Goal: Communication & Community: Connect with others

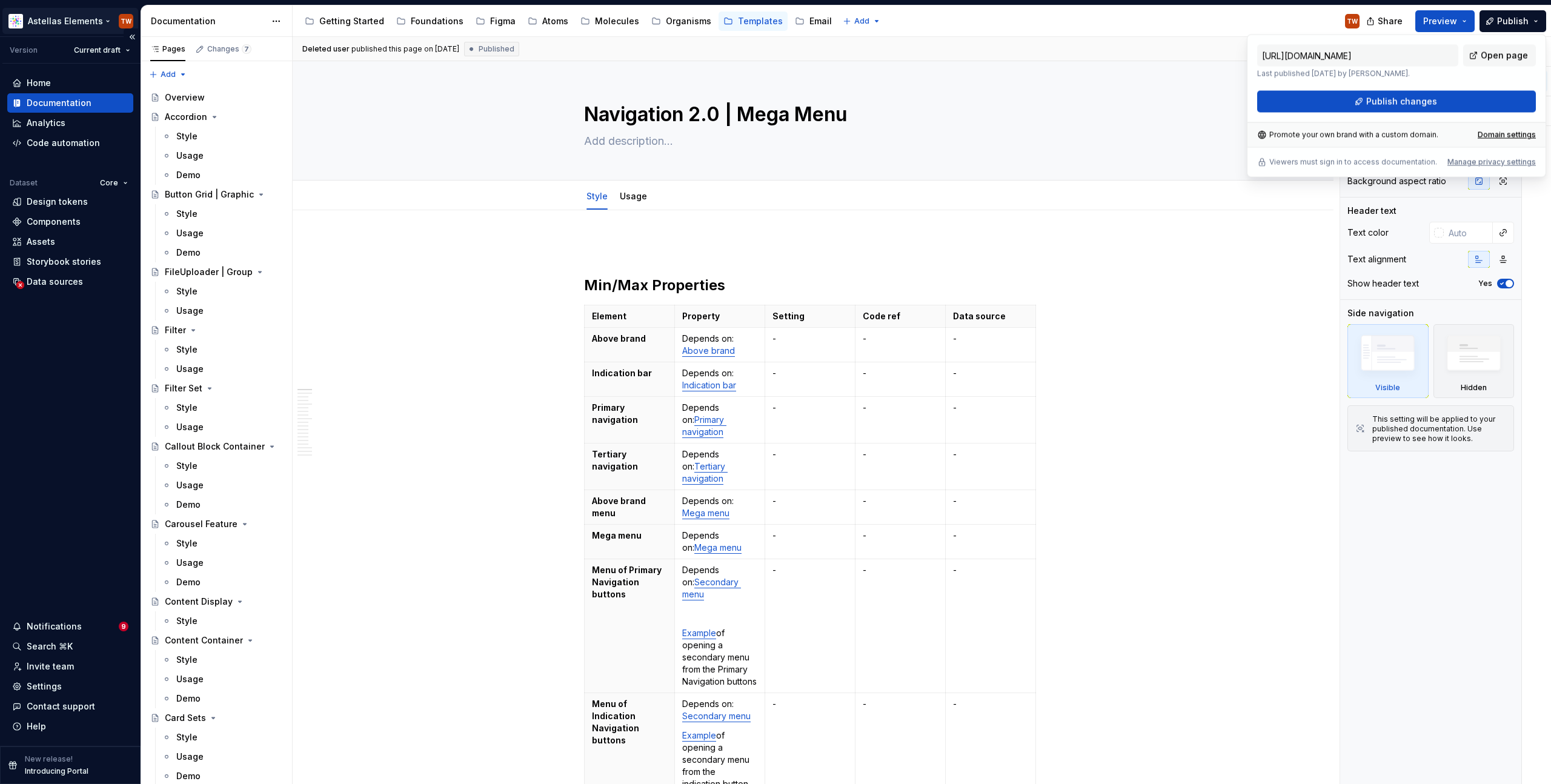
click at [61, 20] on html "Astellas Elements TW Version Current draft Home Documentation Analytics Code au…" at bounding box center [776, 392] width 1551 height 784
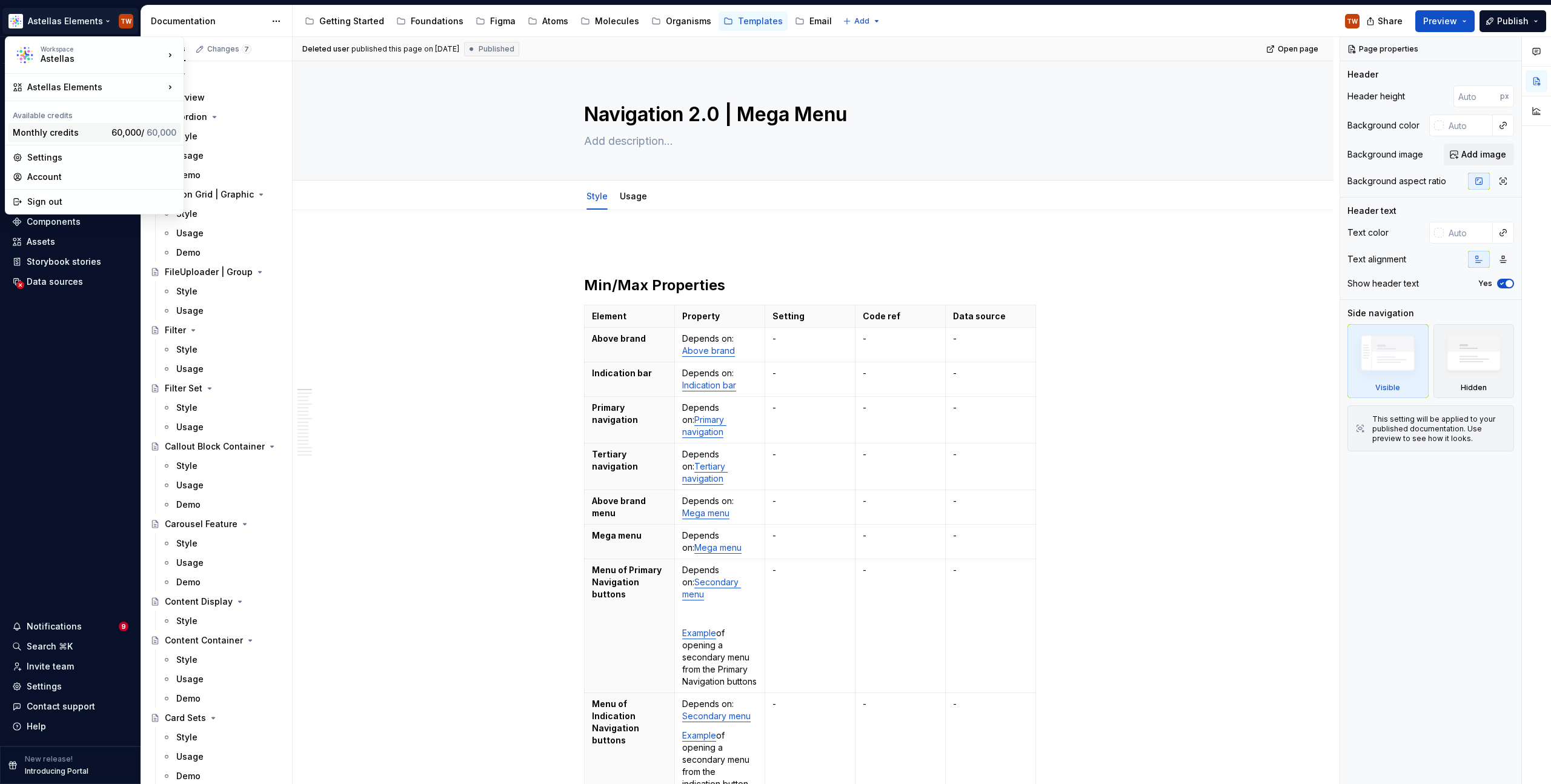
type textarea "*"
click at [25, 470] on html "Astellas Elements TW Version Current draft Home Documentation Analytics Code au…" at bounding box center [776, 392] width 1551 height 784
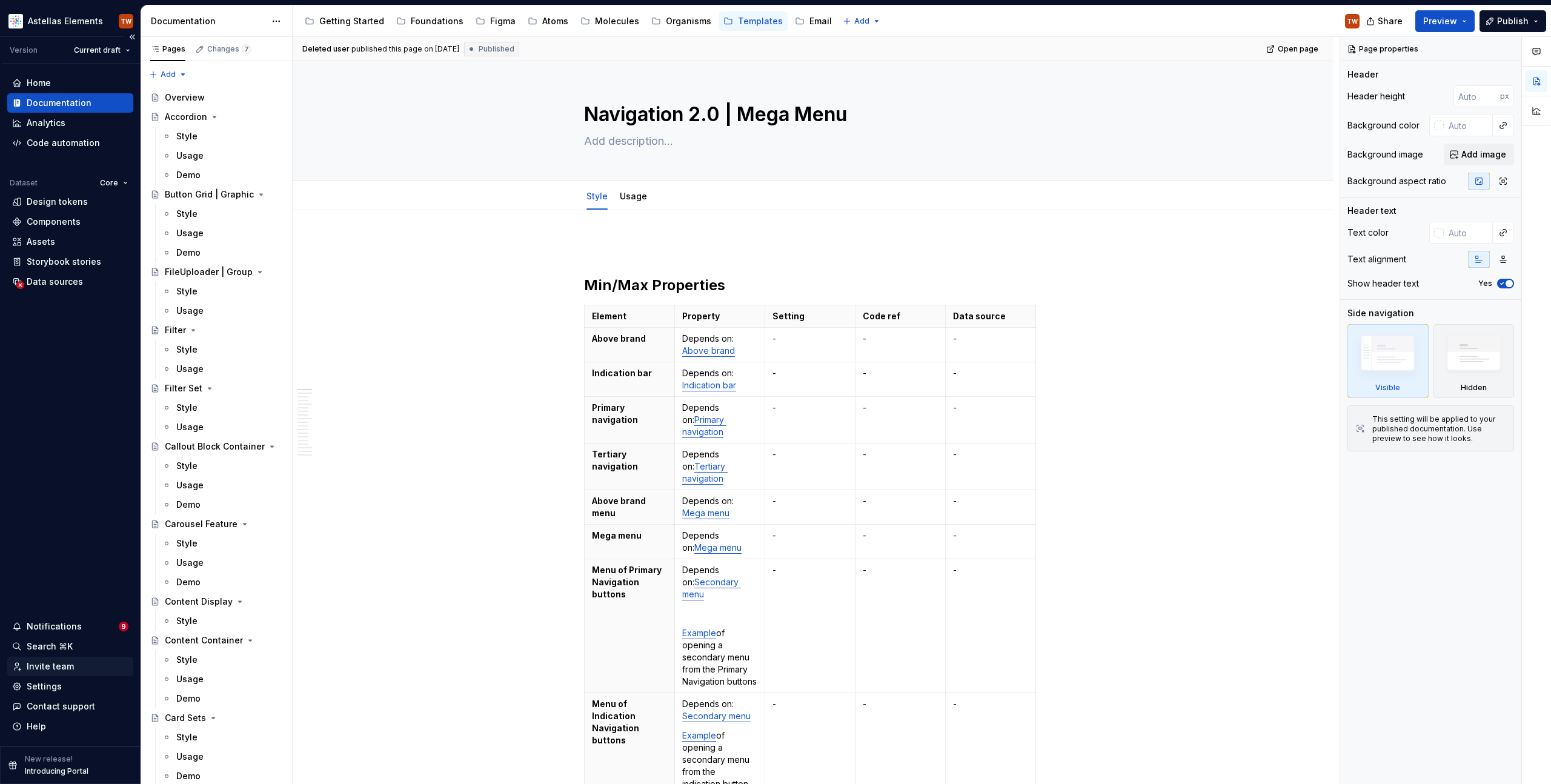
click at [45, 660] on div "Invite team" at bounding box center [50, 666] width 47 height 13
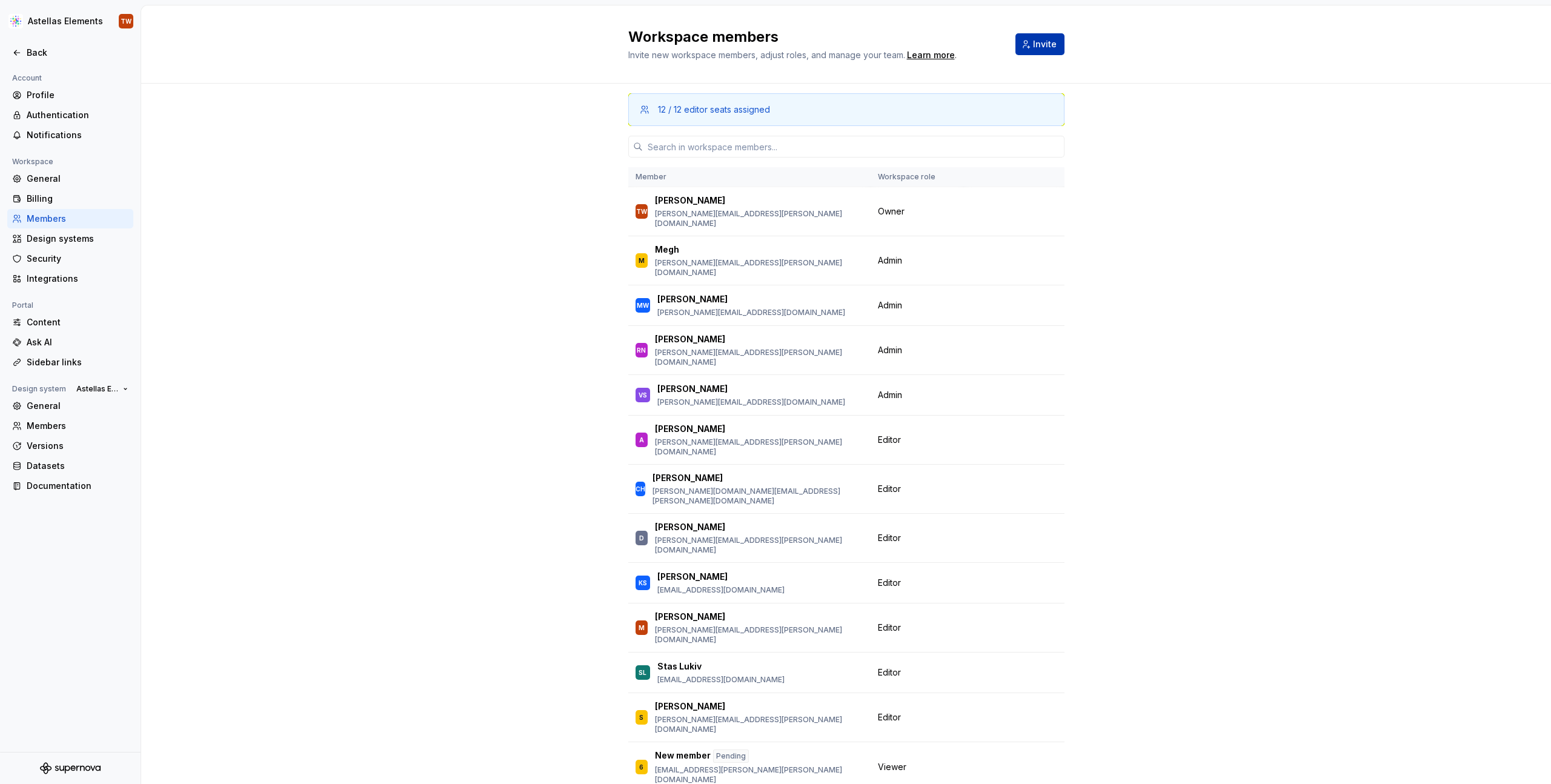
click at [1034, 38] on span "Invite" at bounding box center [1045, 44] width 24 height 13
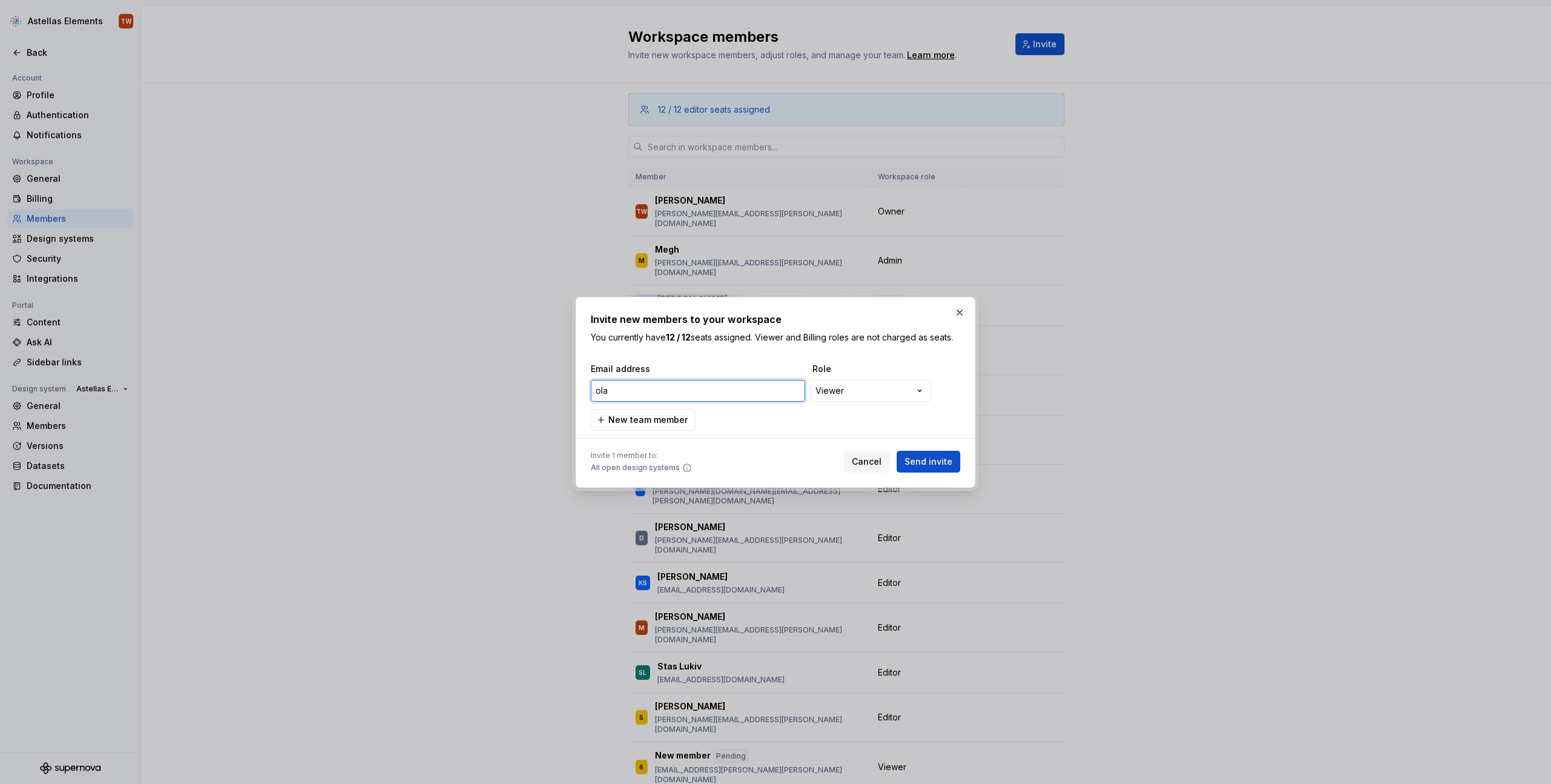
click at [676, 393] on input "ola" at bounding box center [698, 391] width 215 height 22
paste input "[EMAIL_ADDRESS][DOMAIN_NAME]"
type input "[EMAIL_ADDRESS][DOMAIN_NAME]"
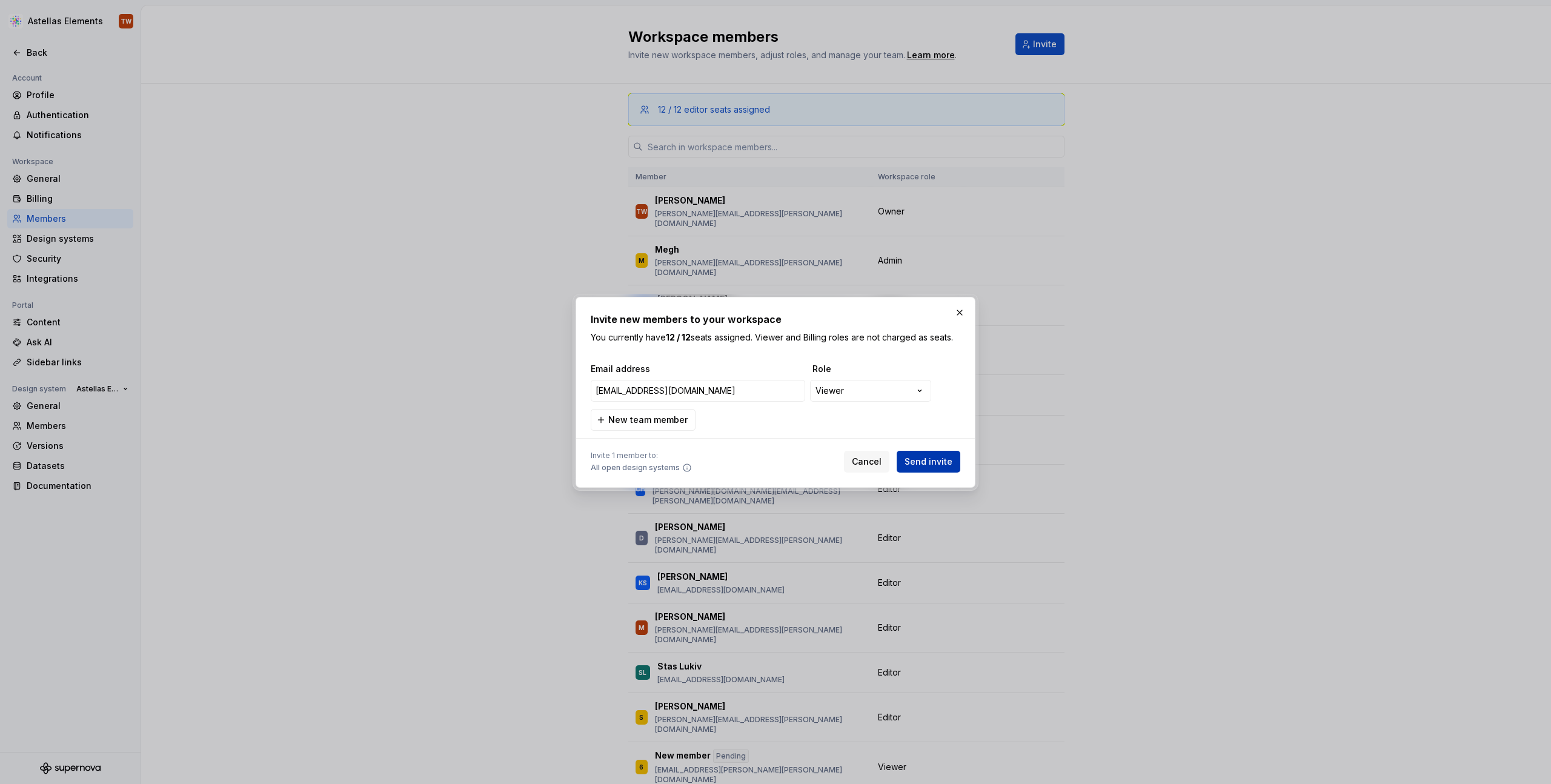
click at [921, 460] on span "Send invite" at bounding box center [928, 462] width 48 height 13
